Goal: Task Accomplishment & Management: Manage account settings

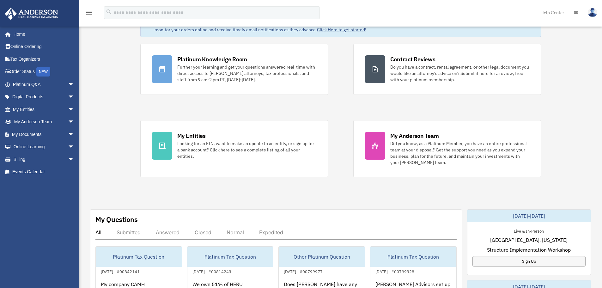
scroll to position [63, 0]
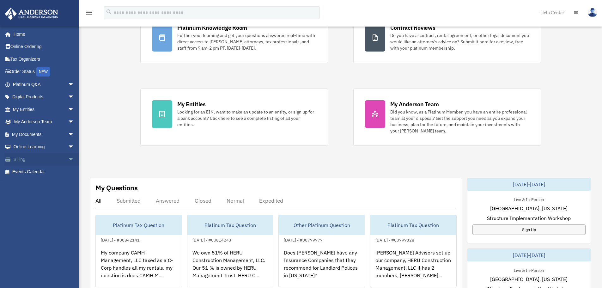
click at [68, 157] on span "arrow_drop_down" at bounding box center [74, 159] width 13 height 13
click at [46, 184] on link "Past Invoices" at bounding box center [46, 184] width 75 height 13
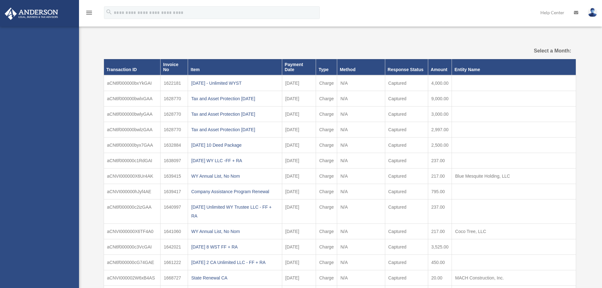
select select
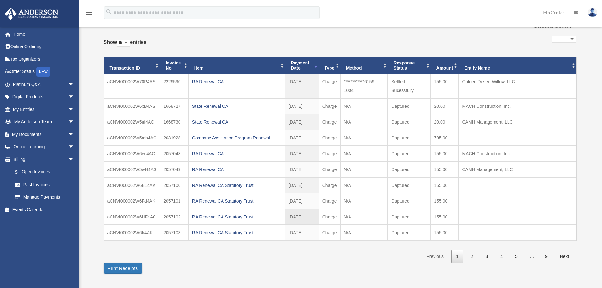
scroll to position [63, 0]
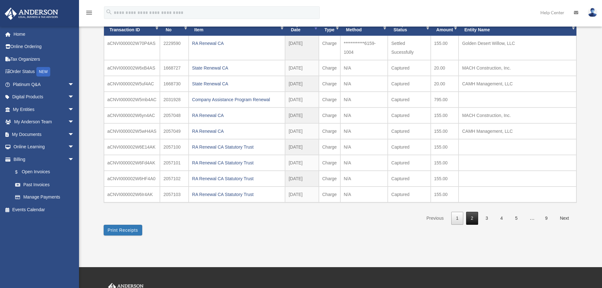
click at [469, 219] on link "2" at bounding box center [472, 218] width 12 height 13
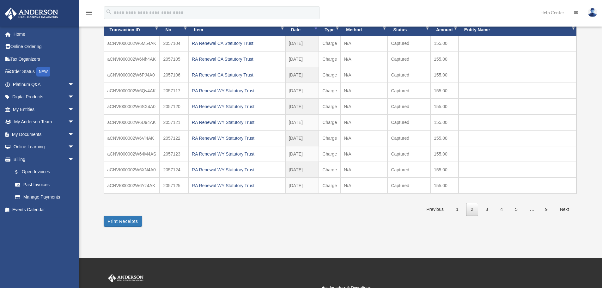
click at [472, 209] on link "2" at bounding box center [472, 209] width 12 height 13
click at [476, 211] on link "2" at bounding box center [472, 209] width 12 height 13
click at [484, 209] on link "3" at bounding box center [487, 209] width 12 height 13
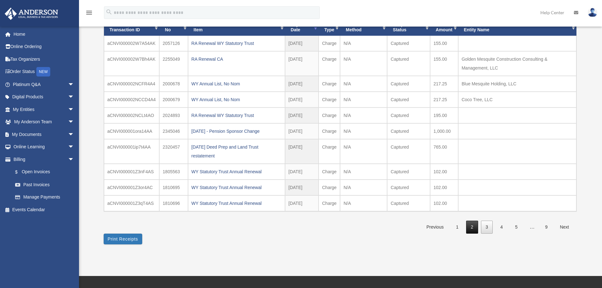
click at [473, 226] on link "2" at bounding box center [472, 226] width 12 height 13
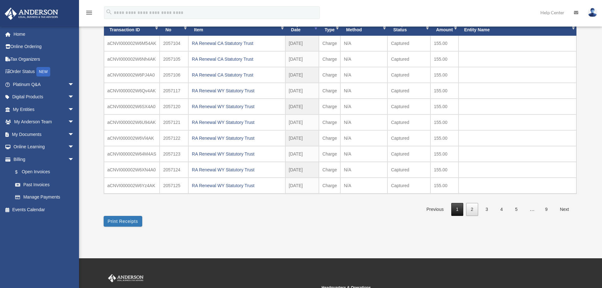
click at [456, 210] on link "1" at bounding box center [457, 209] width 12 height 13
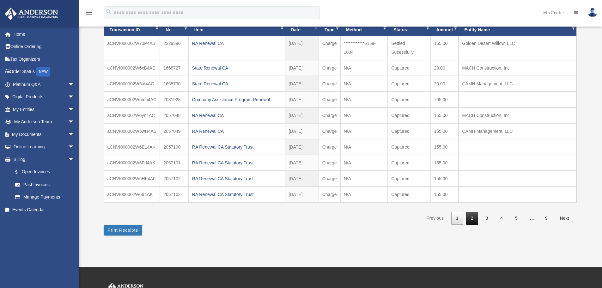
click at [472, 217] on link "2" at bounding box center [472, 218] width 12 height 13
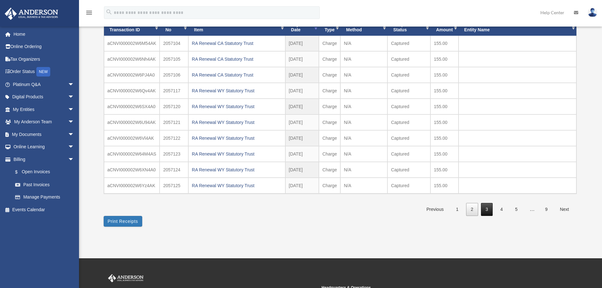
click at [488, 212] on link "3" at bounding box center [487, 209] width 12 height 13
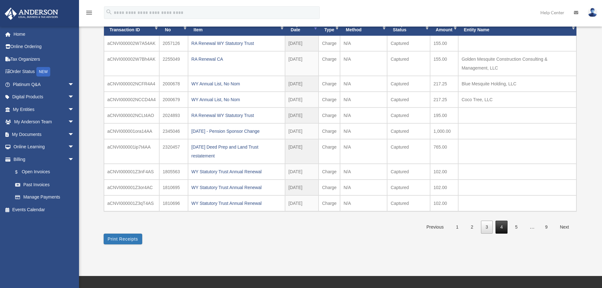
click at [501, 225] on link "4" at bounding box center [501, 226] width 12 height 13
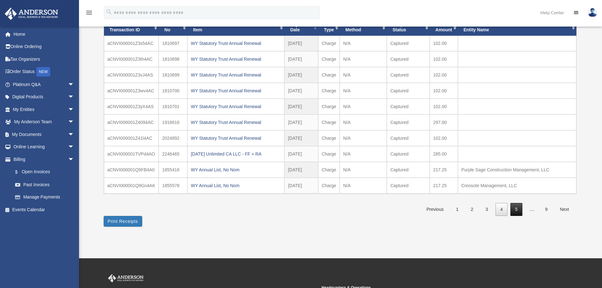
click at [513, 208] on link "5" at bounding box center [516, 209] width 12 height 13
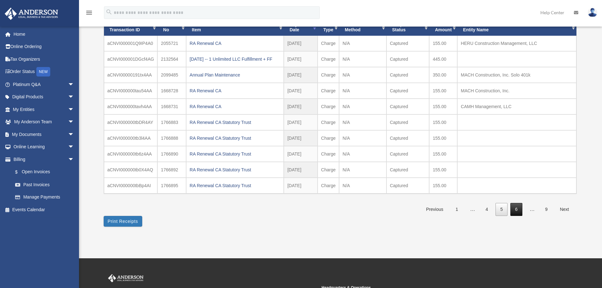
click at [518, 210] on link "6" at bounding box center [516, 209] width 12 height 13
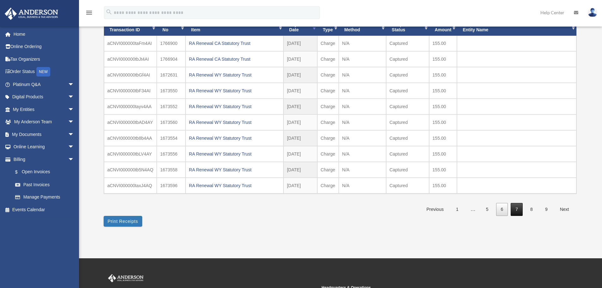
click at [517, 209] on link "7" at bounding box center [516, 209] width 12 height 13
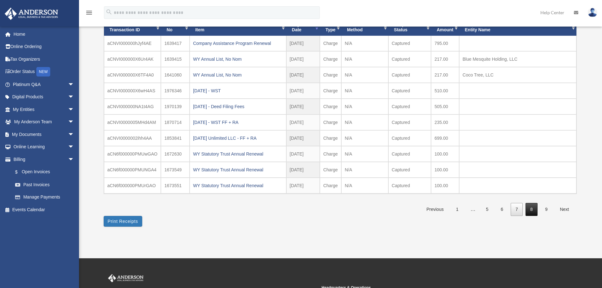
click at [529, 209] on link "8" at bounding box center [531, 209] width 12 height 13
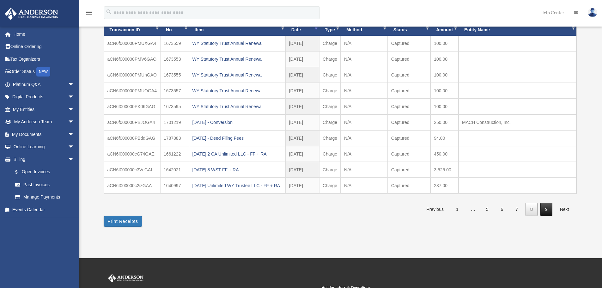
click at [545, 215] on link "9" at bounding box center [546, 209] width 12 height 13
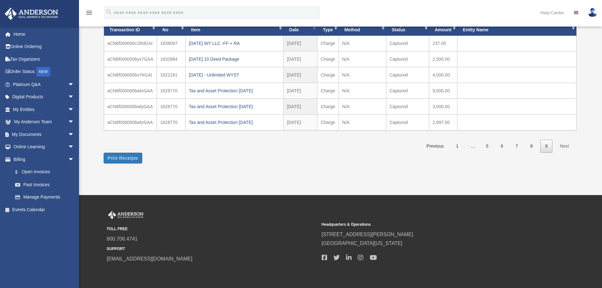
click at [543, 145] on link "9" at bounding box center [546, 146] width 12 height 13
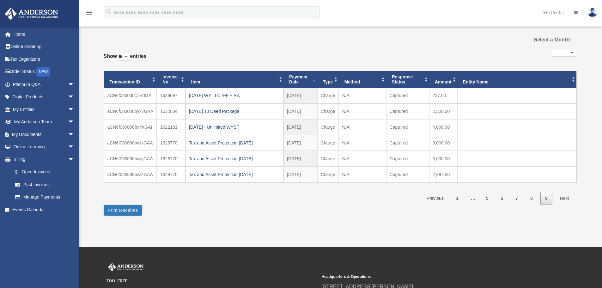
scroll to position [0, 0]
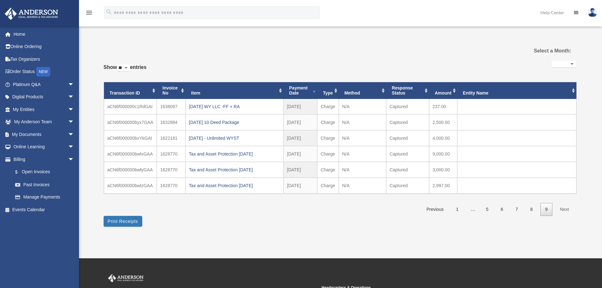
click at [127, 67] on select "** ** ** ***" at bounding box center [123, 67] width 13 height 7
select select "***"
click at [118, 64] on select "** ** ** ***" at bounding box center [123, 67] width 13 height 7
